Goal: Information Seeking & Learning: Learn about a topic

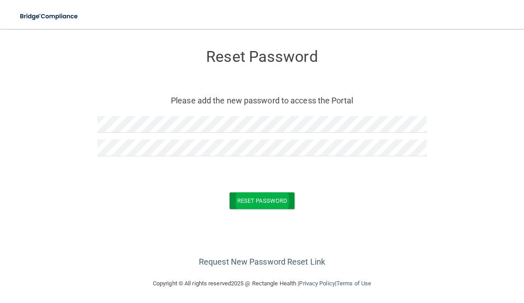
click at [256, 207] on button "Reset Password" at bounding box center [262, 200] width 65 height 17
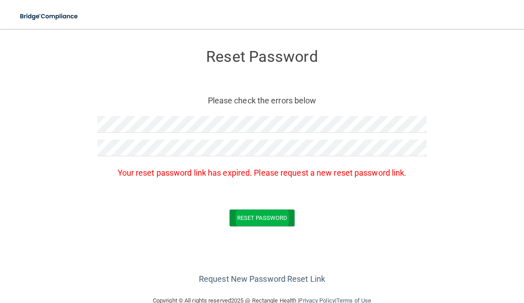
click at [256, 215] on button "Reset Password" at bounding box center [262, 217] width 65 height 17
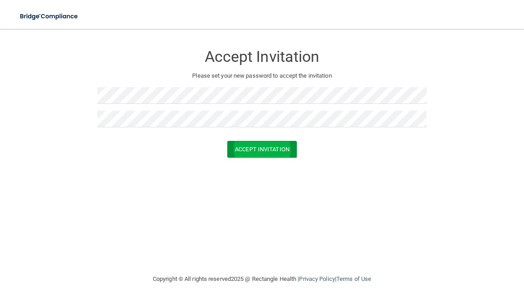
click at [243, 152] on button "Accept Invitation" at bounding box center [261, 149] width 69 height 17
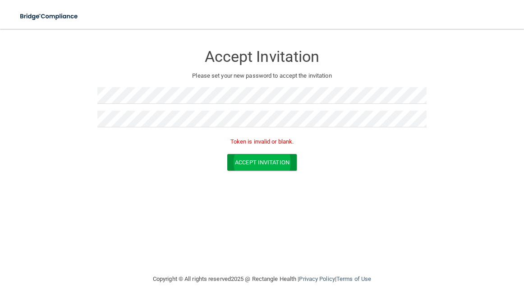
click at [250, 165] on button "Accept Invitation" at bounding box center [261, 162] width 69 height 17
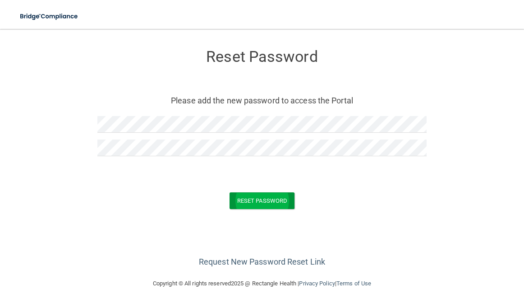
click at [242, 204] on button "Reset Password" at bounding box center [262, 200] width 65 height 17
click at [266, 198] on button "Reset Password" at bounding box center [262, 200] width 65 height 17
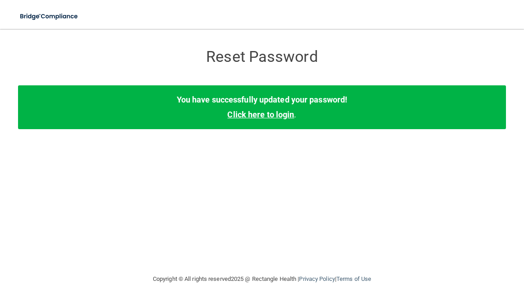
click at [273, 115] on link "Click here to login" at bounding box center [260, 114] width 67 height 9
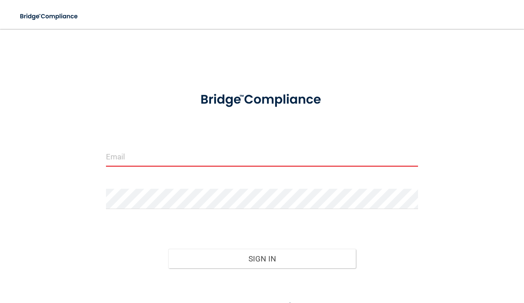
type input "[DOMAIN_NAME]"
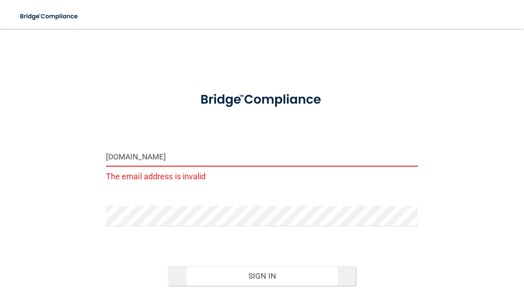
click at [208, 274] on button "Sign In" at bounding box center [262, 276] width 188 height 20
click at [266, 277] on button "Sign In" at bounding box center [262, 276] width 188 height 20
click at [198, 161] on input "genelyndaszekgmail.com" at bounding box center [262, 156] width 313 height 20
click at [277, 163] on input "genelyndaszekgmail.com" at bounding box center [262, 156] width 313 height 20
click at [262, 153] on input "genelyndaszekgmail.com" at bounding box center [262, 156] width 313 height 20
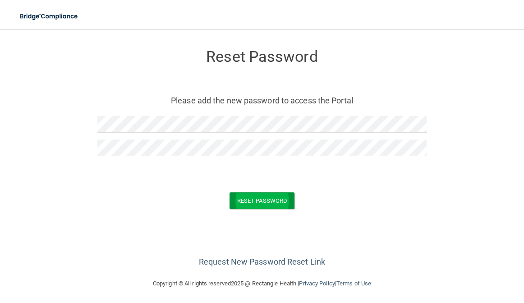
click at [254, 206] on button "Reset Password" at bounding box center [262, 200] width 65 height 17
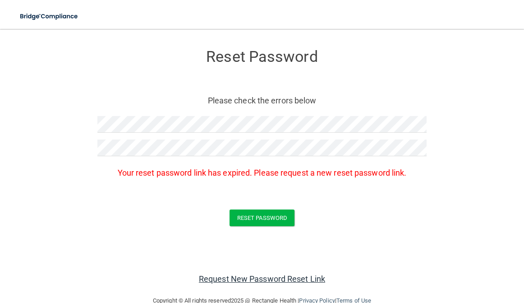
click at [281, 276] on link "Request New Password Reset Link" at bounding box center [262, 278] width 126 height 9
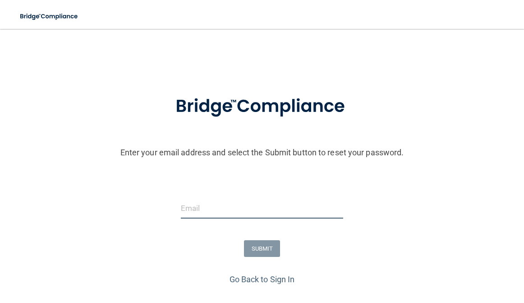
click at [243, 215] on input "email" at bounding box center [262, 208] width 163 height 20
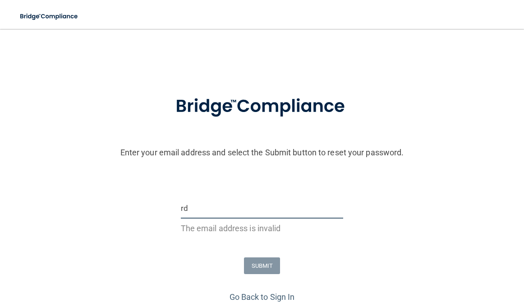
type input "r"
type input "g"
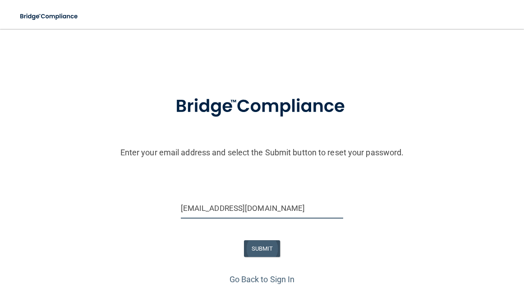
type input "[EMAIL_ADDRESS][DOMAIN_NAME]"
click at [263, 250] on button "SUBMIT" at bounding box center [262, 248] width 37 height 17
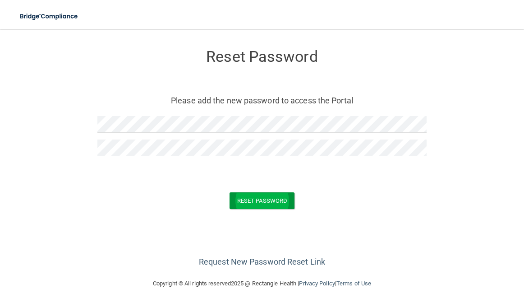
click at [250, 197] on button "Reset Password" at bounding box center [262, 200] width 65 height 17
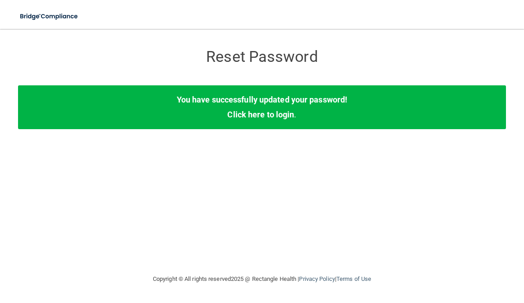
click at [272, 120] on div "You have successfully updated your password! Click here to login ." at bounding box center [262, 106] width 488 height 43
click at [274, 118] on link "Click here to login" at bounding box center [260, 114] width 67 height 9
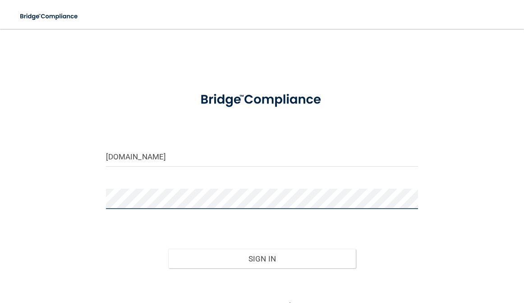
click at [262, 268] on button "Sign In" at bounding box center [262, 259] width 188 height 20
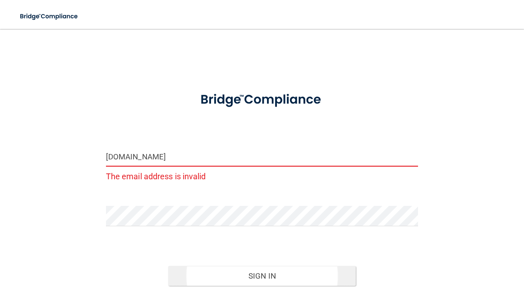
click at [257, 277] on button "Sign In" at bounding box center [262, 276] width 188 height 20
click at [209, 157] on input "genelyndaszekgmail.com" at bounding box center [262, 156] width 313 height 20
drag, startPoint x: 198, startPoint y: 157, endPoint x: 97, endPoint y: 157, distance: 101.9
click at [97, 157] on div "genelyndaszekgmail.com The email address is invalid Invalid email/password. You…" at bounding box center [262, 184] width 488 height 292
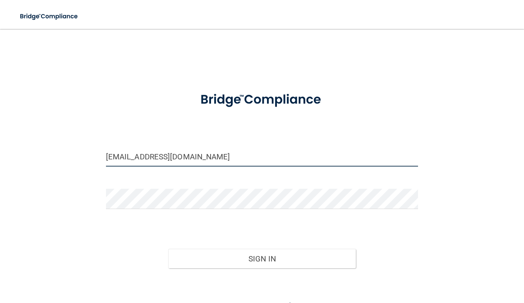
type input "[EMAIL_ADDRESS][DOMAIN_NAME]"
click at [175, 138] on form "genelyndaszek@gmail.com Invalid email/password. You don't have permission to ac…" at bounding box center [262, 198] width 313 height 230
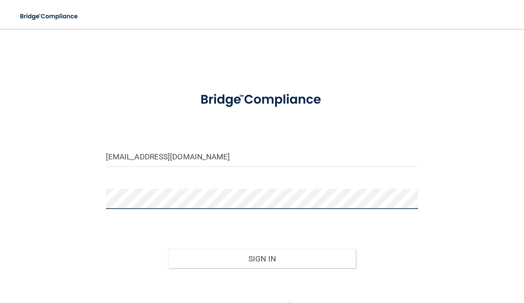
click at [262, 258] on button "Sign In" at bounding box center [262, 259] width 188 height 20
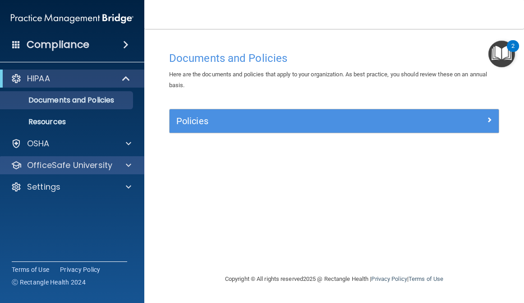
click at [81, 173] on div "OfficeSafe University" at bounding box center [72, 165] width 145 height 18
click at [82, 170] on p "OfficeSafe University" at bounding box center [69, 165] width 85 height 11
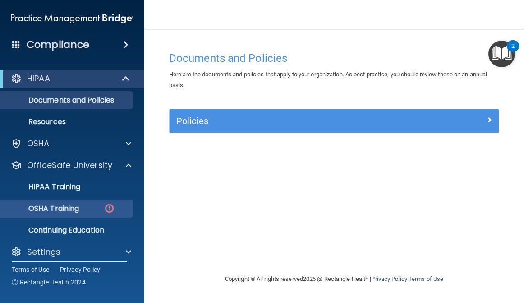
click at [79, 206] on p "OSHA Training" at bounding box center [42, 208] width 73 height 9
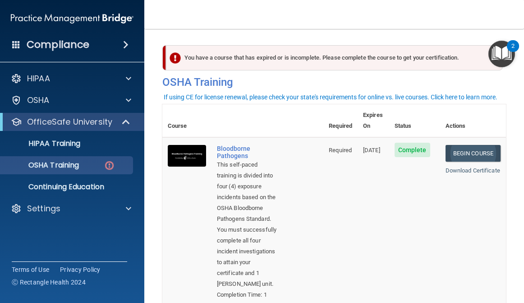
click at [460, 145] on link "Begin Course" at bounding box center [473, 153] width 55 height 17
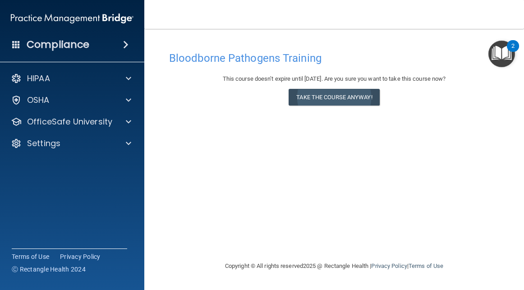
click at [355, 94] on button "Take the course anyway!" at bounding box center [334, 97] width 91 height 17
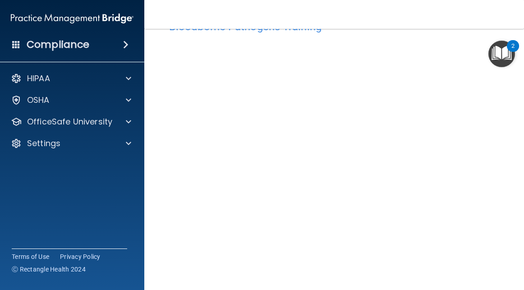
scroll to position [30, 0]
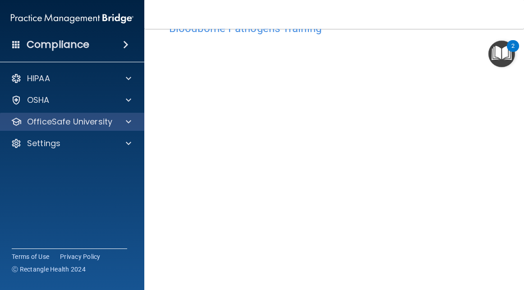
click at [111, 127] on p "OfficeSafe University" at bounding box center [69, 121] width 85 height 11
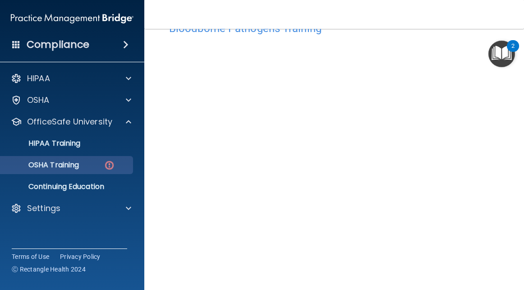
click at [71, 165] on p "OSHA Training" at bounding box center [42, 165] width 73 height 9
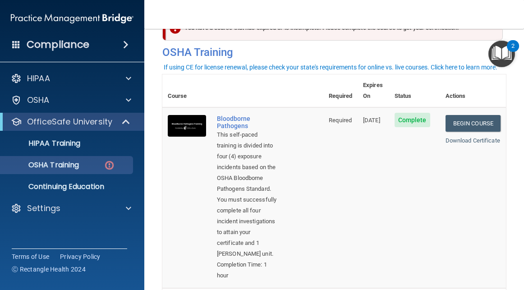
click at [341, 166] on td "Required" at bounding box center [340, 197] width 34 height 181
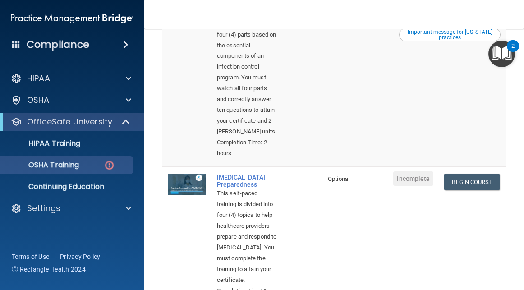
scroll to position [498, 0]
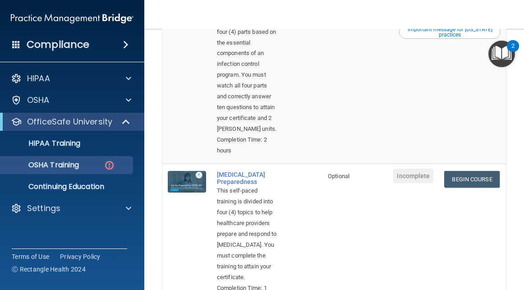
click at [468, 14] on link "Begin Course" at bounding box center [471, 6] width 55 height 17
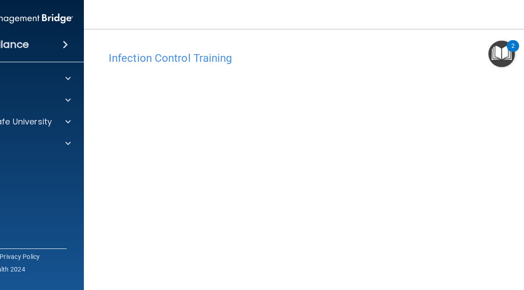
click at [470, 50] on div "Infection Control Training" at bounding box center [334, 58] width 465 height 22
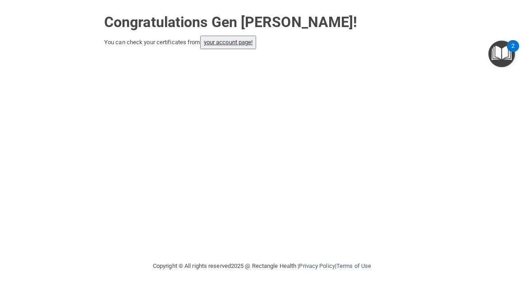
click at [237, 42] on link "your account page!" at bounding box center [228, 42] width 49 height 7
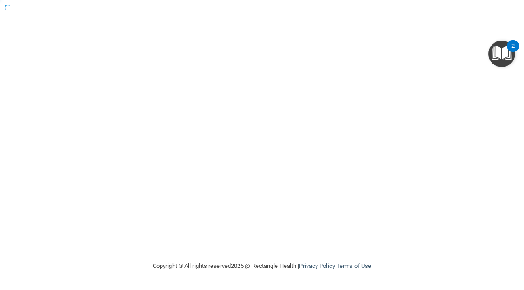
click at [226, 42] on div at bounding box center [262, 130] width 488 height 243
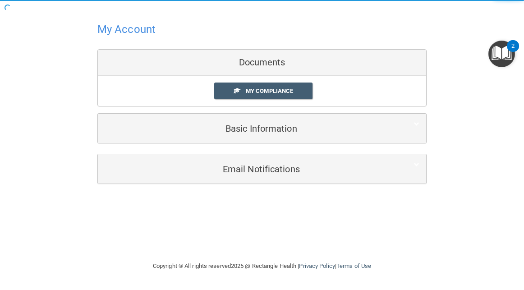
click at [218, 34] on div at bounding box center [261, 29] width 329 height 22
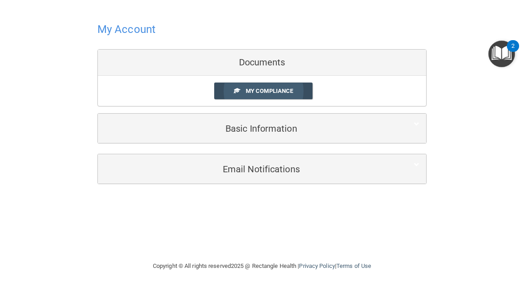
click at [259, 92] on span "My Compliance" at bounding box center [269, 91] width 47 height 7
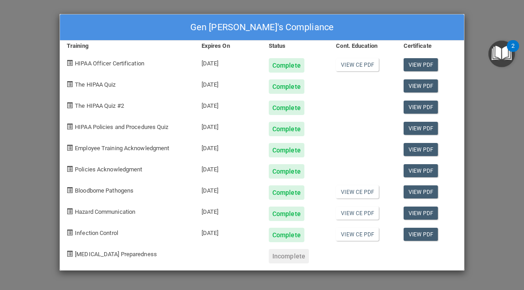
click at [347, 144] on div at bounding box center [362, 146] width 67 height 21
click at [295, 256] on div "Incomplete" at bounding box center [289, 256] width 40 height 14
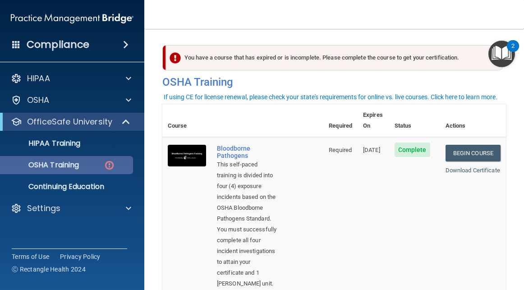
click at [83, 166] on div "OSHA Training" at bounding box center [67, 165] width 123 height 9
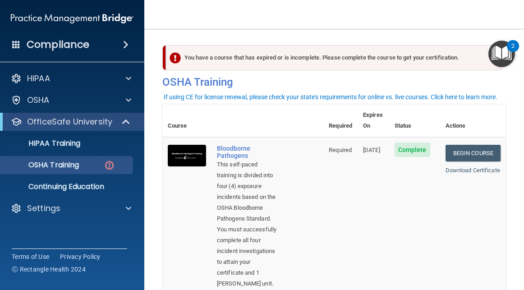
click at [259, 114] on th at bounding box center [268, 120] width 112 height 33
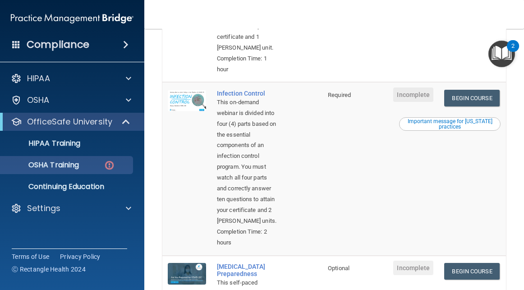
scroll to position [405, 0]
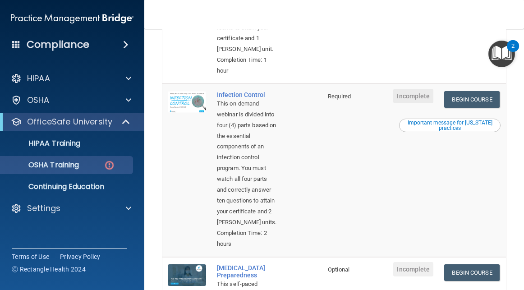
click at [414, 103] on span "Incomplete" at bounding box center [413, 96] width 40 height 14
click at [468, 108] on link "Begin Course" at bounding box center [471, 99] width 55 height 17
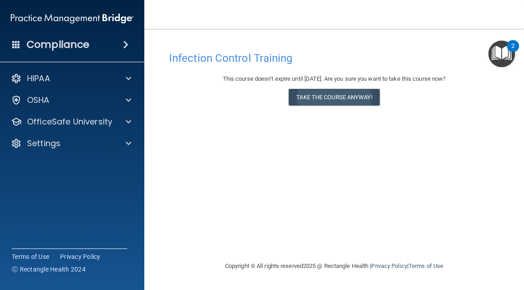
click at [323, 101] on button "Take the course anyway!" at bounding box center [334, 97] width 91 height 17
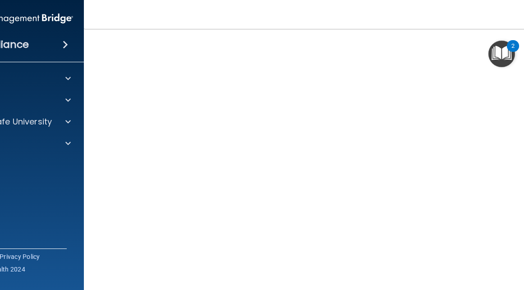
scroll to position [37, 0]
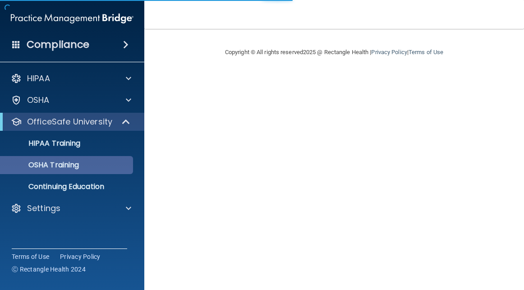
click at [89, 165] on div "OSHA Training" at bounding box center [67, 165] width 123 height 9
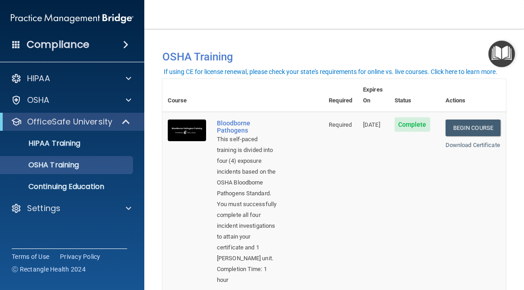
click at [340, 188] on td "Required" at bounding box center [340, 202] width 34 height 181
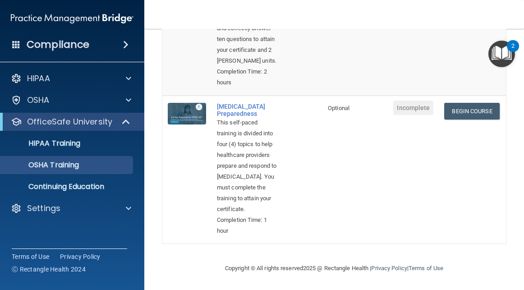
scroll to position [610, 0]
click at [483, 108] on link "Begin Course" at bounding box center [471, 111] width 55 height 17
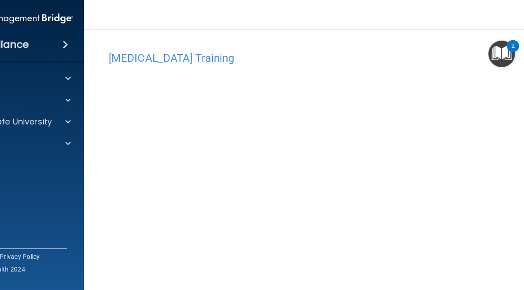
click at [373, 53] on h4 "COVID-19 Training" at bounding box center [334, 58] width 451 height 12
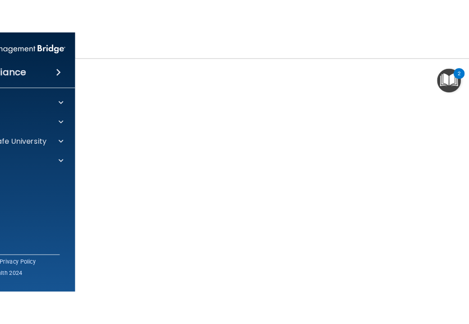
scroll to position [67, 0]
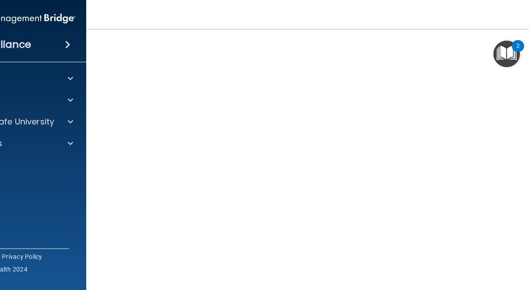
drag, startPoint x: 332, startPoint y: 9, endPoint x: 258, endPoint y: 16, distance: 75.2
click at [258, 16] on nav "Toggle navigation Gen Daszek genelyndaszek@gmail.com Manage My Enterprise Hawai…" at bounding box center [336, 14] width 501 height 29
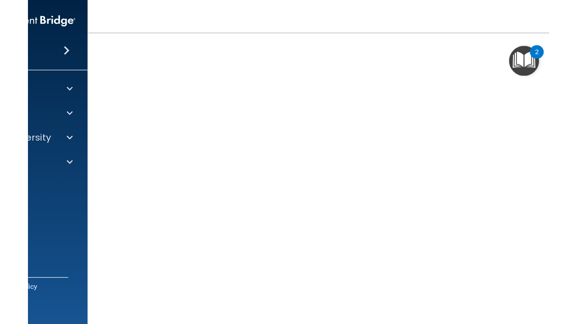
scroll to position [61, 0]
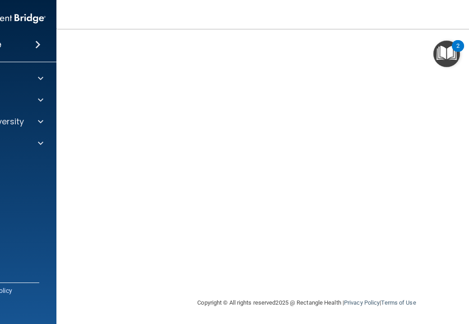
click at [80, 15] on nav "Toggle navigation Gen Daszek genelyndaszek@gmail.com Manage My Enterprise Hawai…" at bounding box center [306, 14] width 501 height 29
drag, startPoint x: 361, startPoint y: 9, endPoint x: 344, endPoint y: 5, distance: 18.1
click at [343, 5] on nav "Toggle navigation Gen Daszek genelyndaszek@gmail.com Manage My Enterprise Hawai…" at bounding box center [306, 14] width 501 height 29
click at [459, 61] on img "Open Resource Center, 2 new notifications" at bounding box center [446, 54] width 27 height 27
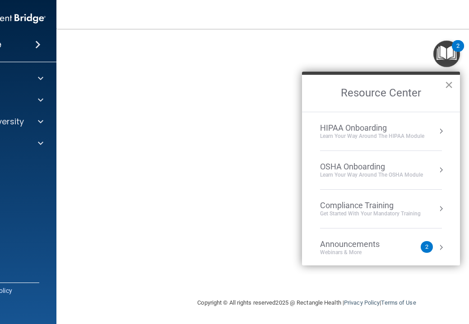
click at [448, 83] on button "×" at bounding box center [448, 85] width 9 height 14
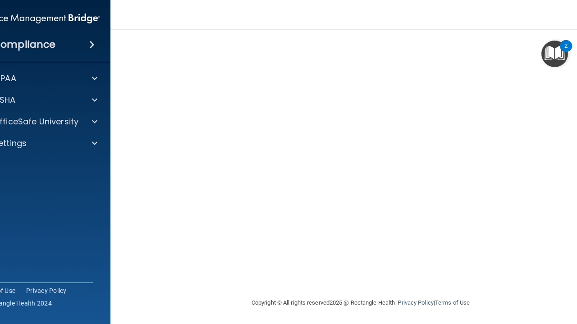
scroll to position [0, 5]
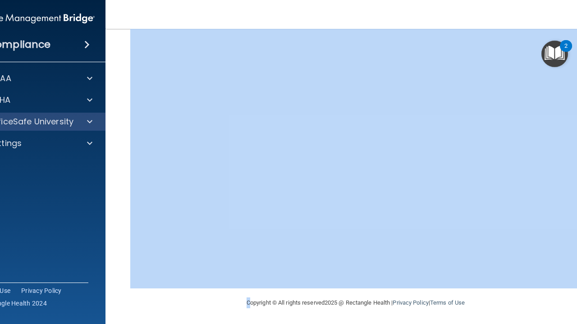
click at [49, 125] on p "OfficeSafe University" at bounding box center [30, 121] width 85 height 11
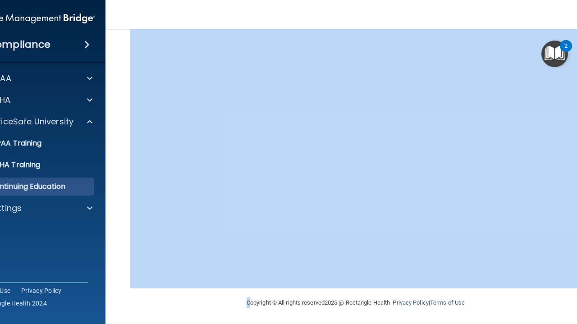
click at [51, 190] on p "Continuing Education" at bounding box center [28, 186] width 123 height 9
